Goal: Transaction & Acquisition: Purchase product/service

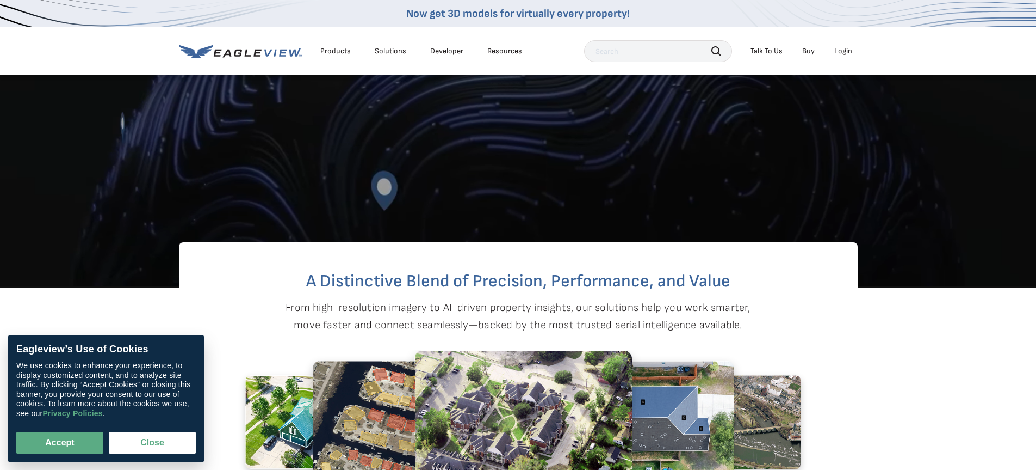
scroll to position [598, 0]
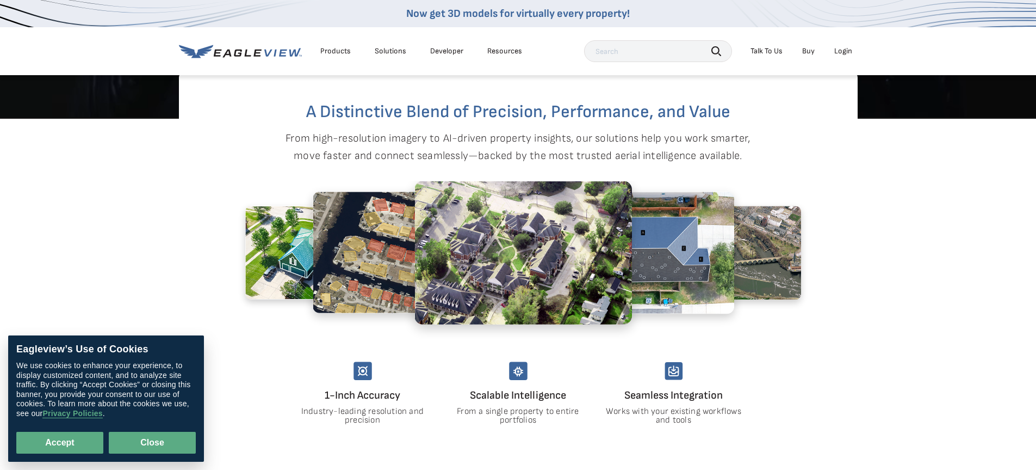
click at [172, 443] on button "Close" at bounding box center [152, 442] width 87 height 22
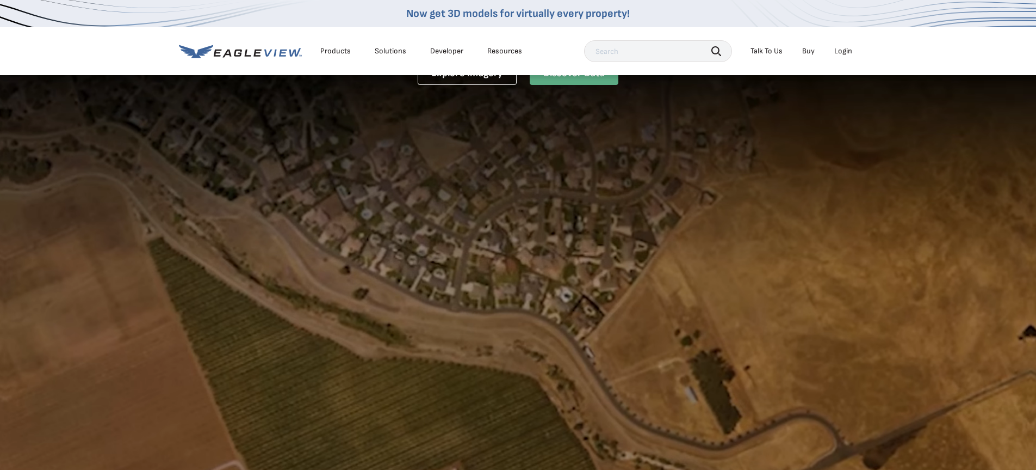
scroll to position [0, 0]
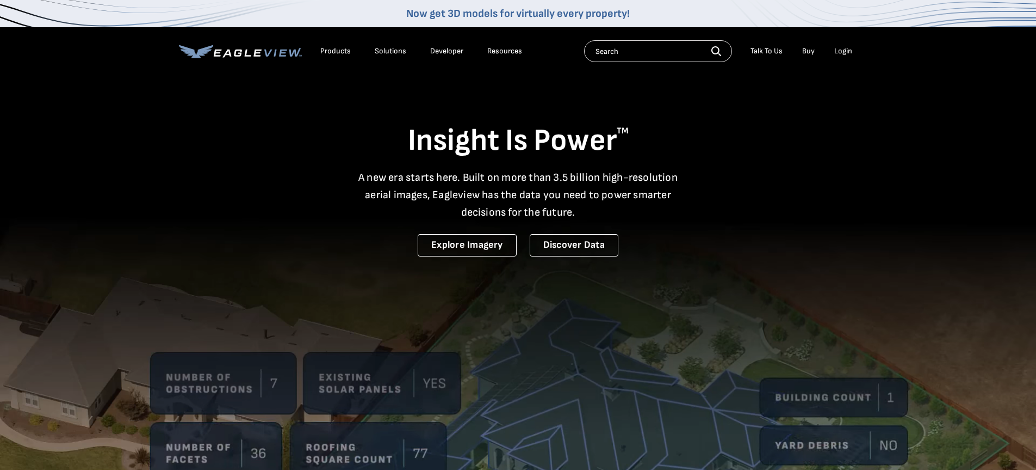
click at [849, 53] on div "Login" at bounding box center [844, 51] width 18 height 10
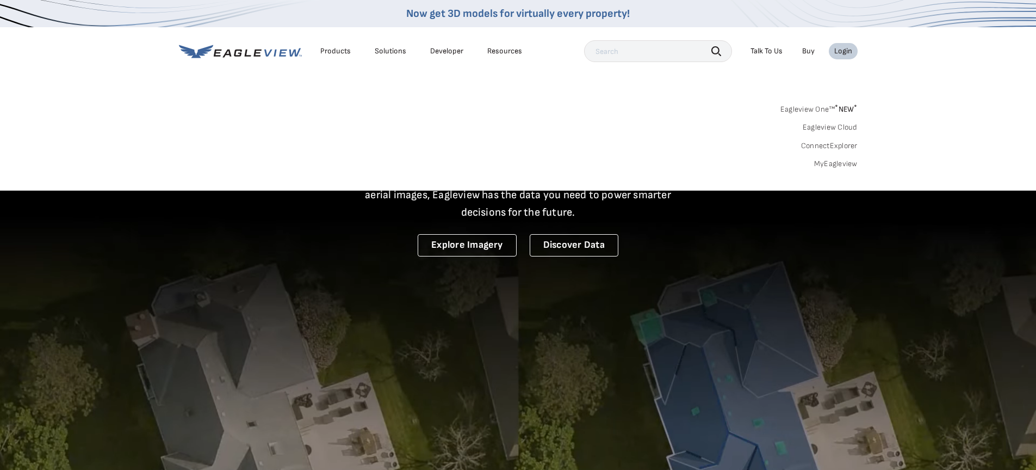
click at [834, 160] on link "MyEagleview" at bounding box center [836, 164] width 44 height 10
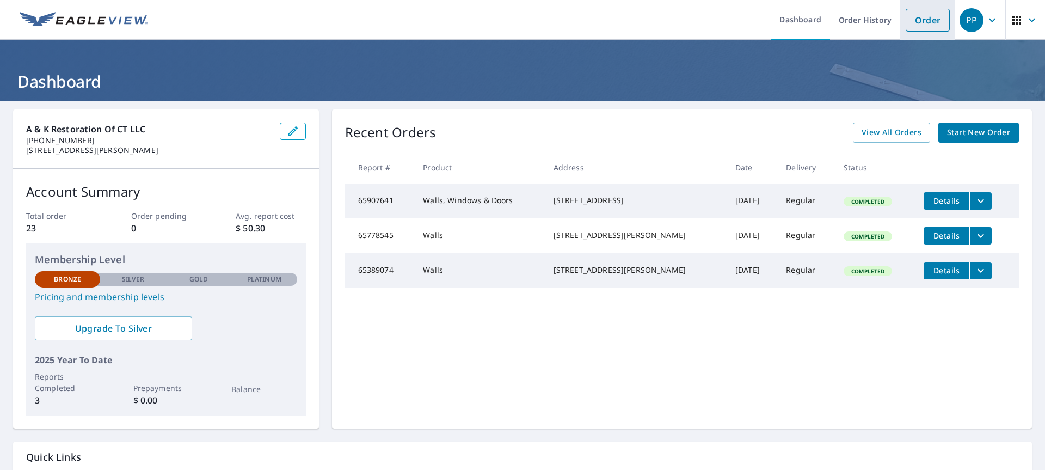
click at [921, 16] on link "Order" at bounding box center [927, 20] width 44 height 23
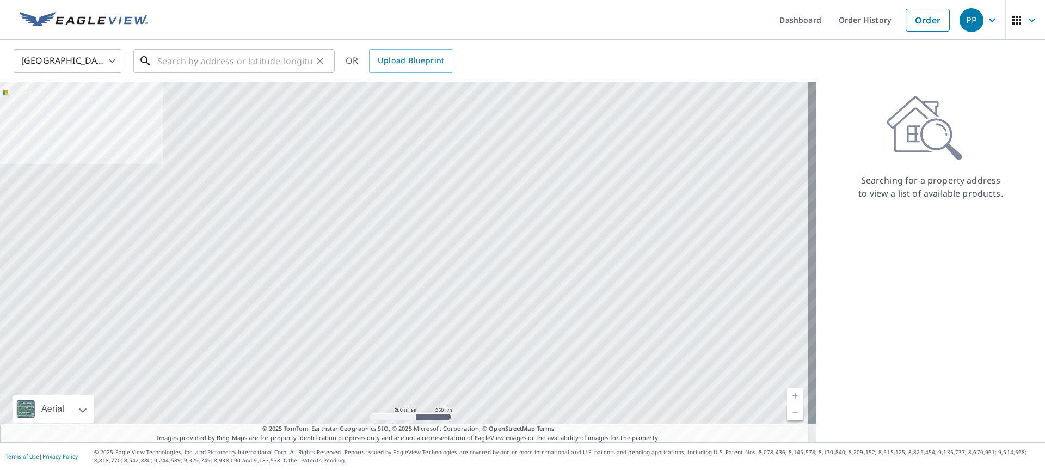
click at [270, 58] on input "text" at bounding box center [234, 61] width 155 height 30
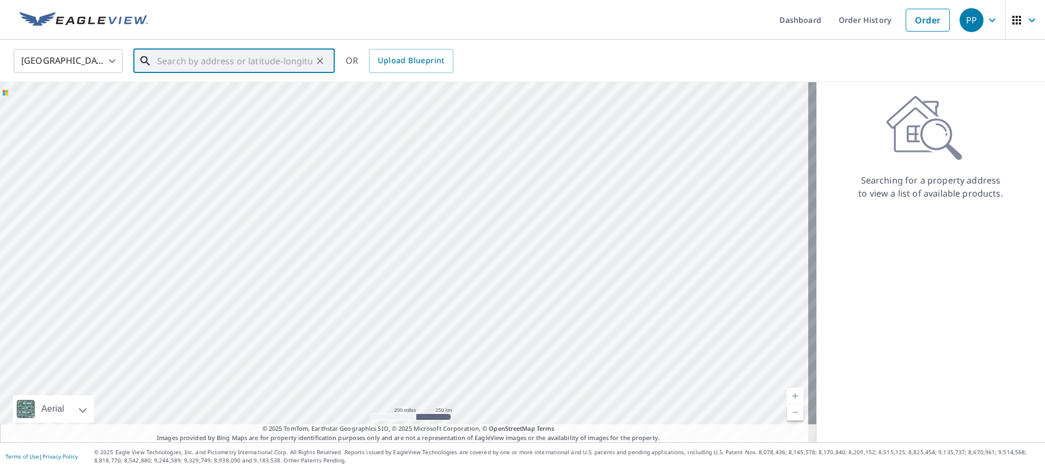
paste input "[STREET_ADDRESS]"
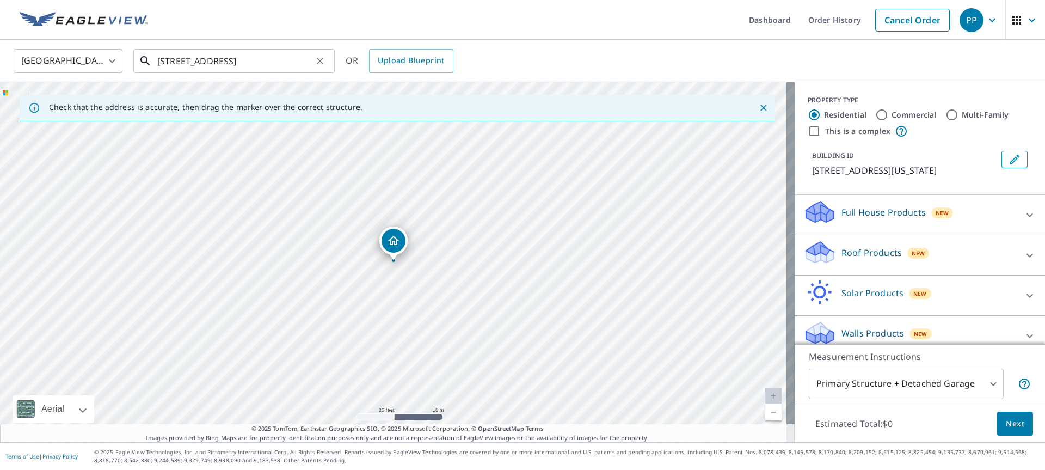
click at [198, 61] on input "[STREET_ADDRESS]" at bounding box center [234, 61] width 155 height 30
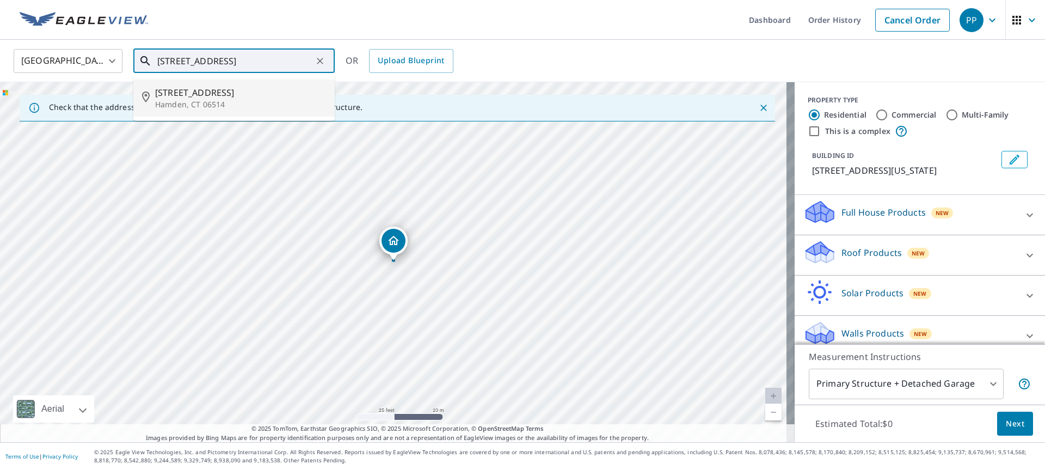
click at [177, 99] on p "Hamden, CT 06514" at bounding box center [240, 104] width 171 height 11
type input "[STREET_ADDRESS]"
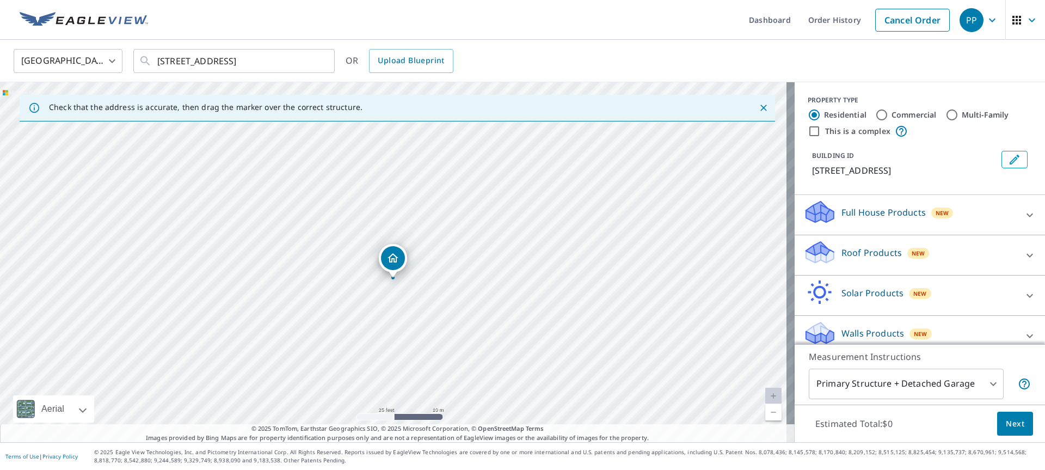
drag, startPoint x: 402, startPoint y: 160, endPoint x: 402, endPoint y: 211, distance: 51.1
click at [402, 211] on div "[STREET_ADDRESS]" at bounding box center [397, 262] width 794 height 360
drag, startPoint x: 405, startPoint y: 202, endPoint x: 405, endPoint y: 229, distance: 26.7
click at [405, 229] on div "[STREET_ADDRESS]" at bounding box center [397, 262] width 794 height 360
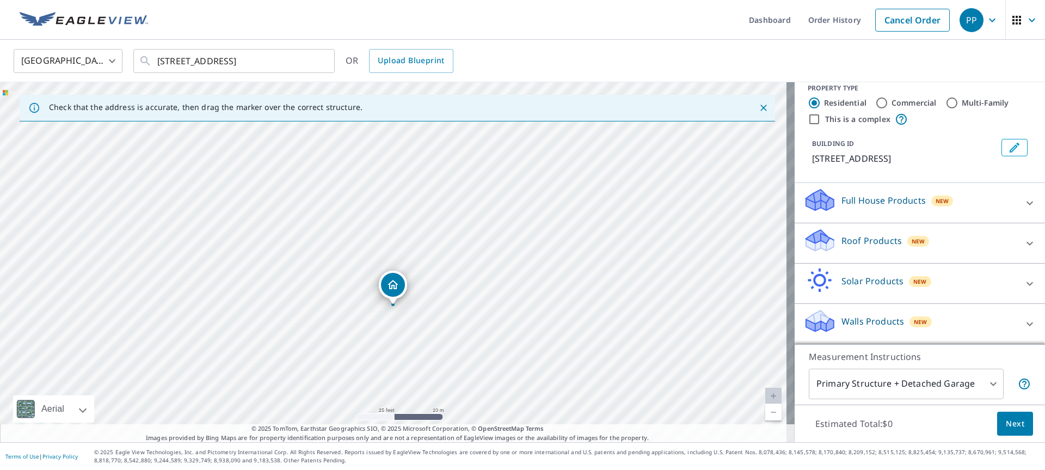
click at [868, 323] on p "Walls Products" at bounding box center [872, 320] width 63 height 13
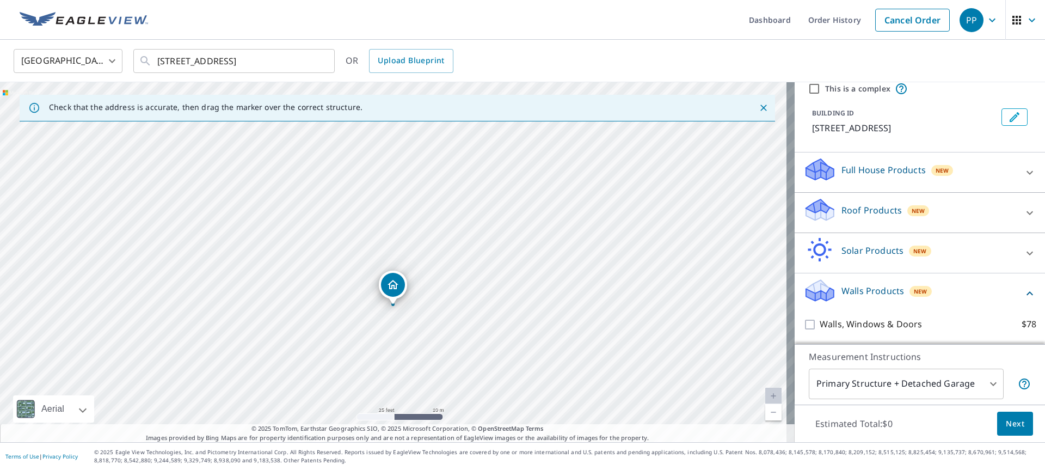
scroll to position [73, 0]
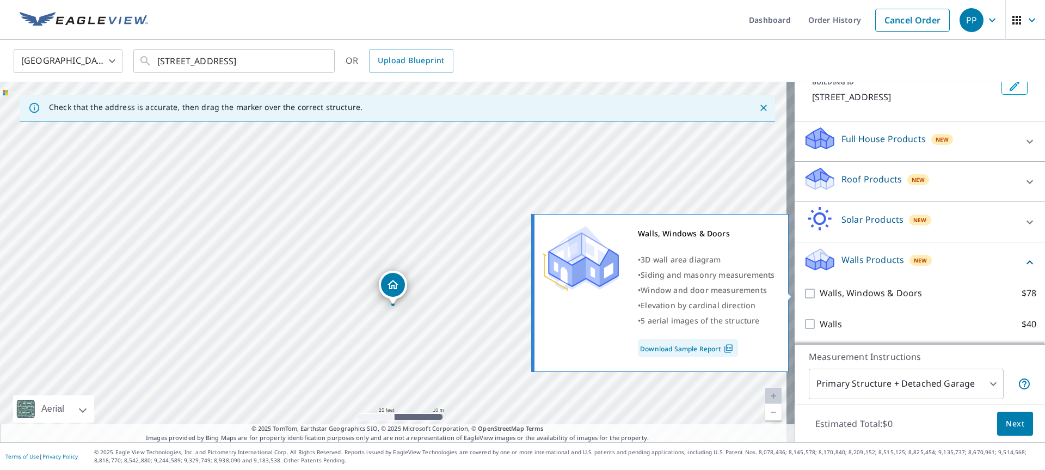
click at [697, 349] on link "Download Sample Report" at bounding box center [688, 347] width 100 height 17
click at [866, 292] on p "Walls, Windows & Doors" at bounding box center [870, 293] width 102 height 14
click at [819, 292] on input "Walls, Windows & Doors $78" at bounding box center [811, 293] width 16 height 13
checkbox input "true"
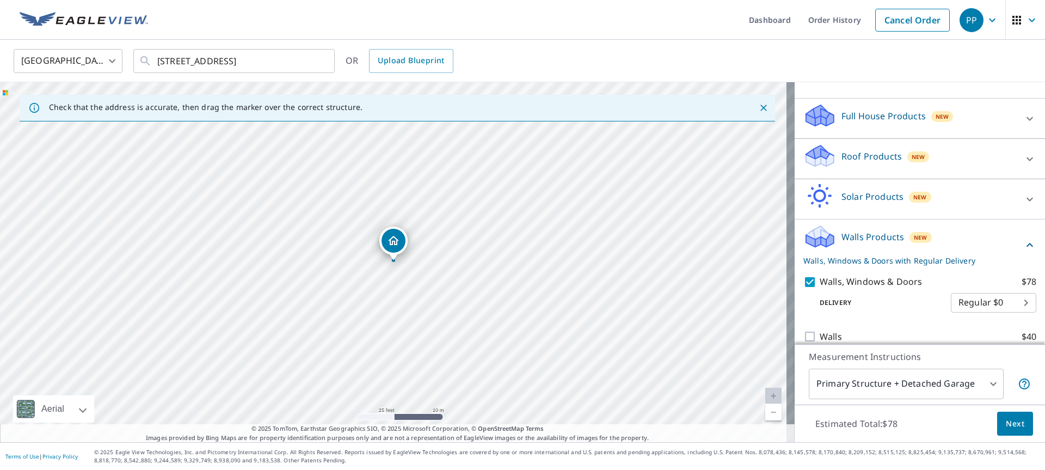
scroll to position [109, 0]
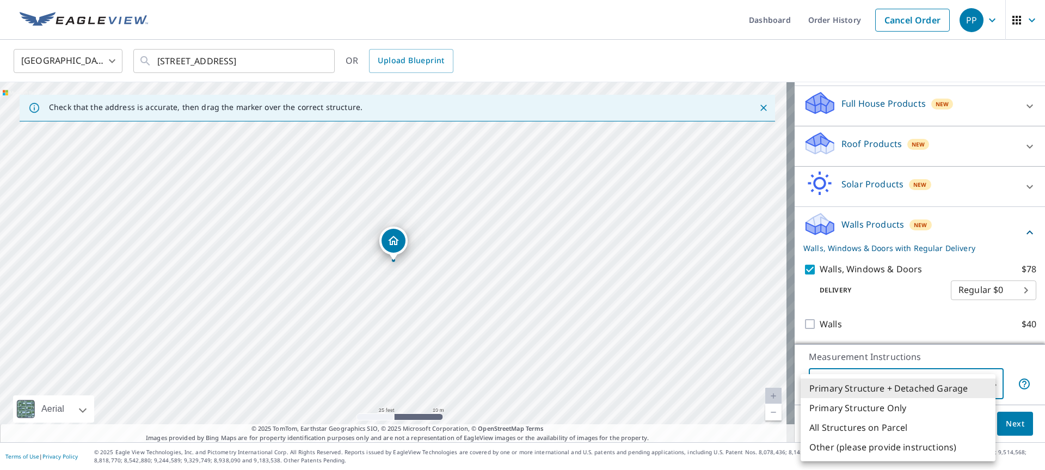
click at [895, 392] on body "PP .favicon_svg__cls-1{fill:#8ccc4c}.favicon_svg__cls-2{fill:#0098c5} PP Dashbo…" at bounding box center [522, 235] width 1045 height 470
click at [906, 382] on li "Primary Structure + Detached Garage" at bounding box center [897, 388] width 195 height 20
